Goal: Transaction & Acquisition: Book appointment/travel/reservation

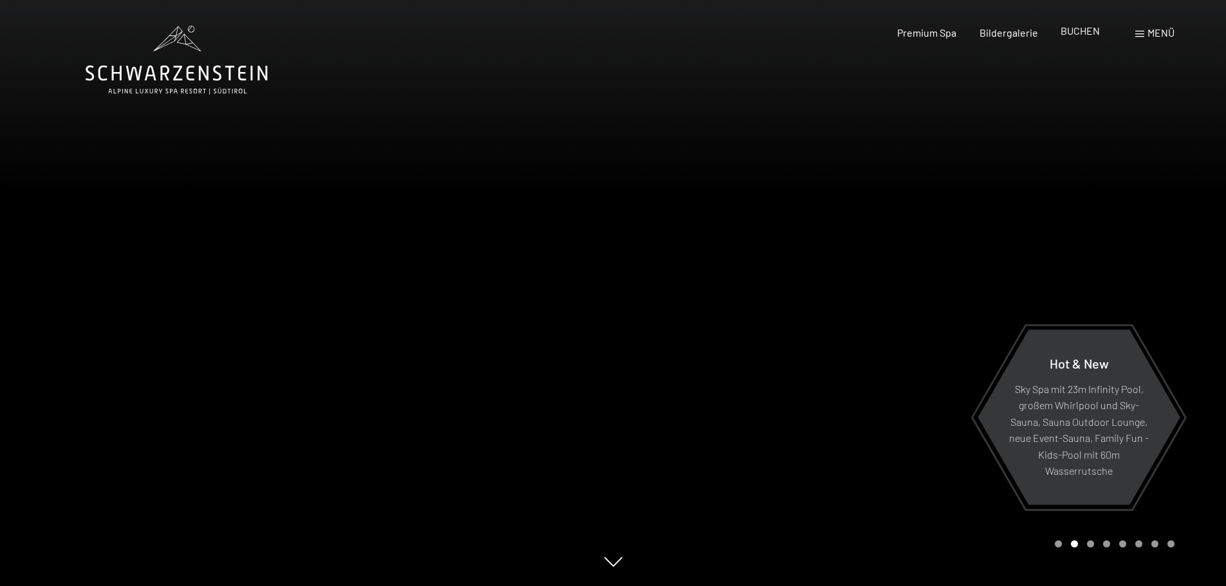
click at [1084, 32] on span "BUCHEN" at bounding box center [1079, 30] width 39 height 12
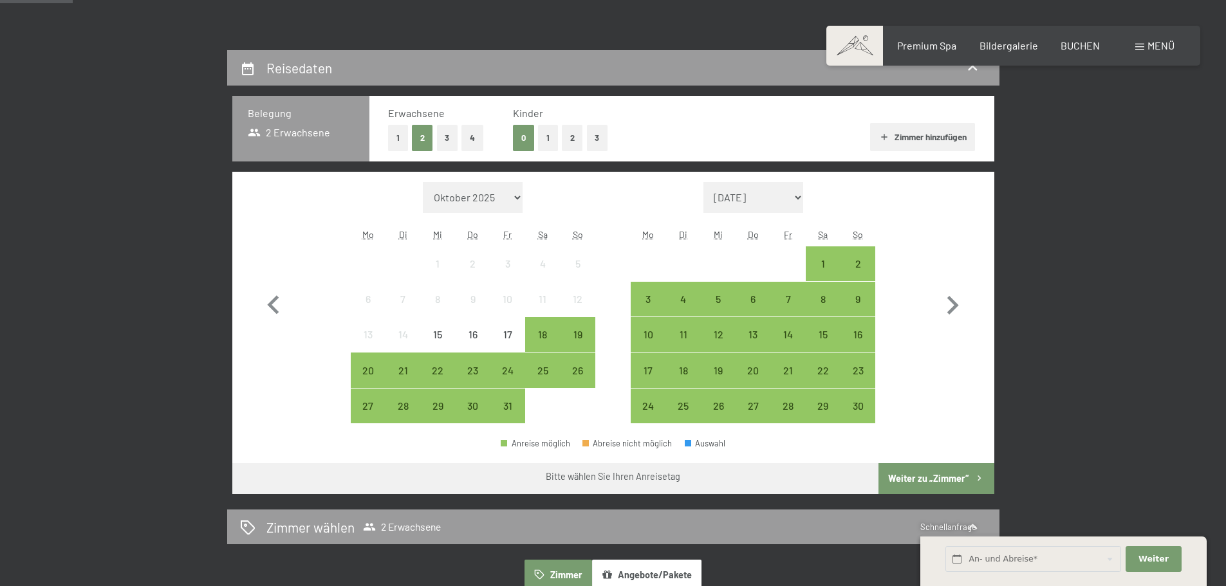
scroll to position [257, 0]
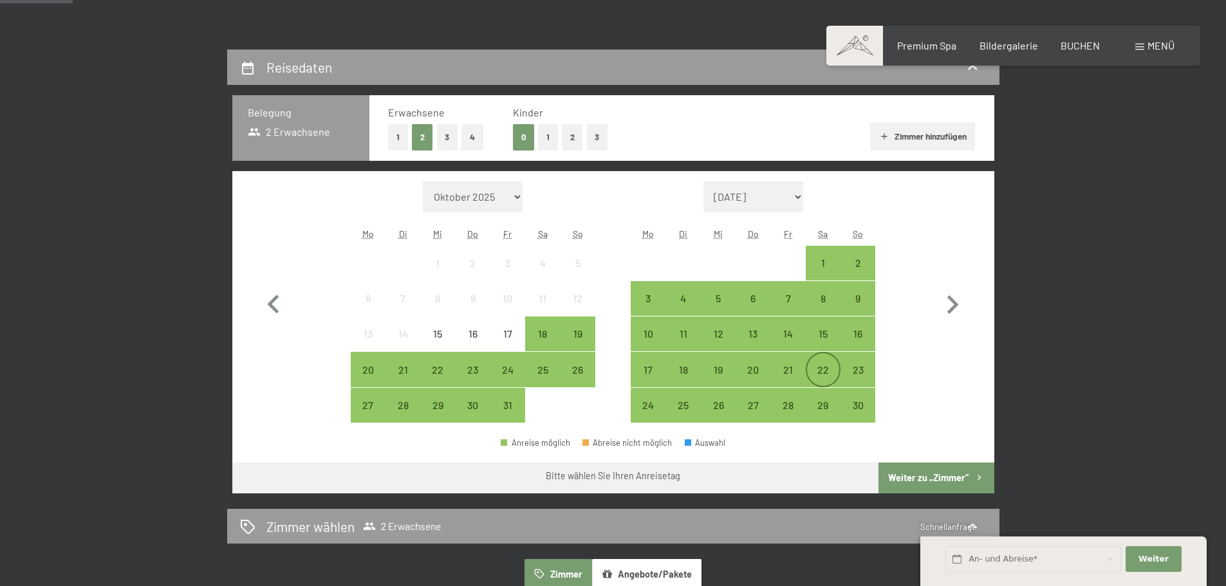
click at [815, 369] on div "22" at bounding box center [823, 381] width 32 height 32
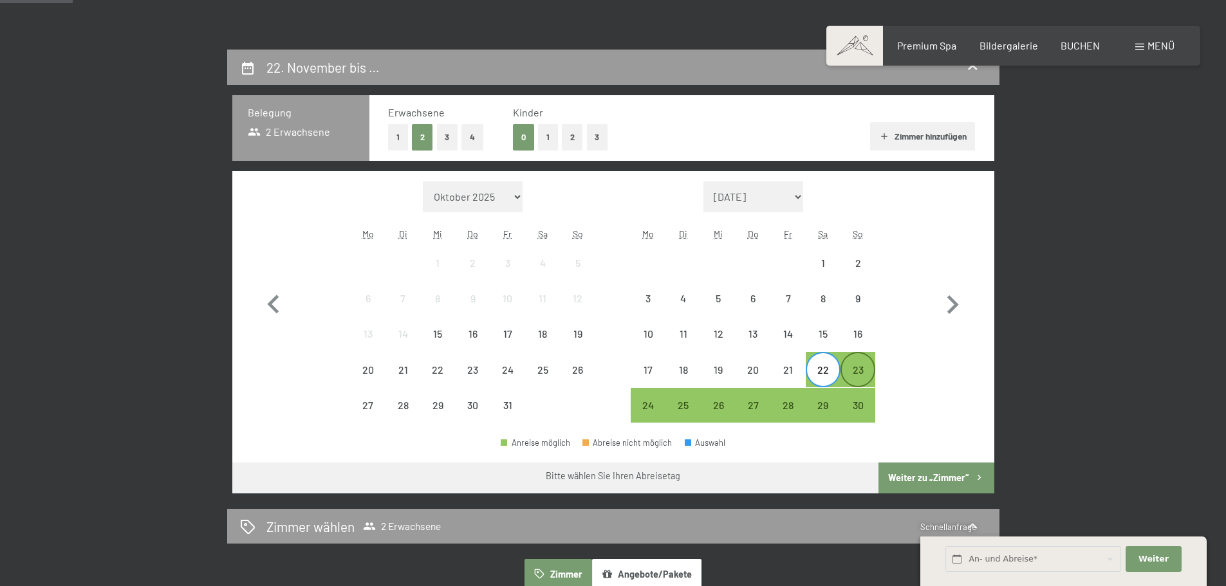
click at [851, 374] on div "23" at bounding box center [858, 381] width 32 height 32
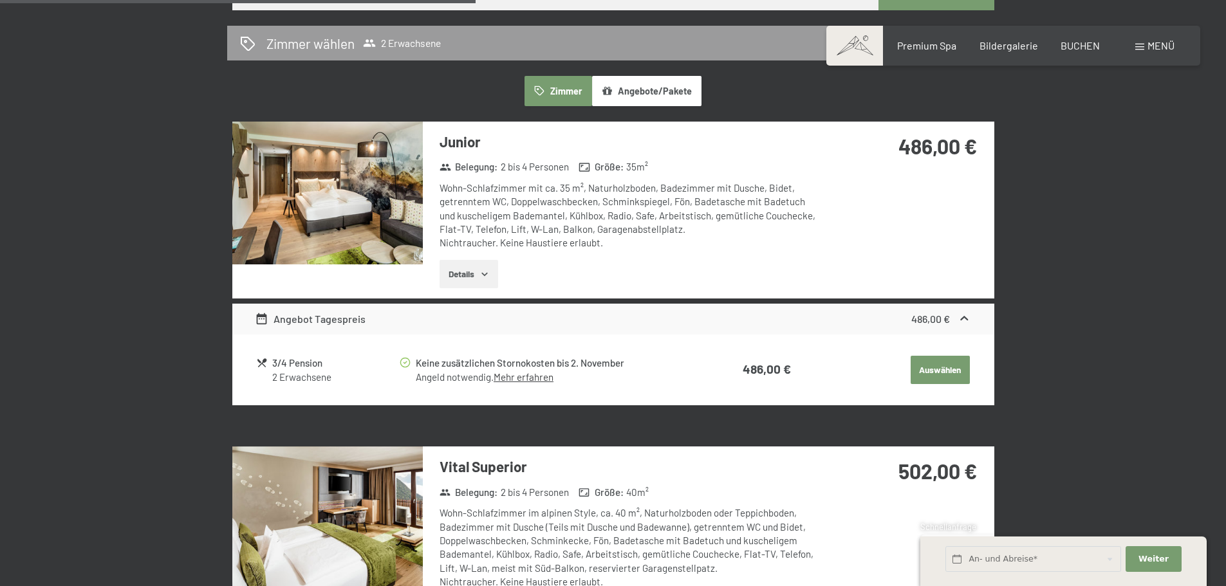
scroll to position [772, 0]
